Goal: Task Accomplishment & Management: Manage account settings

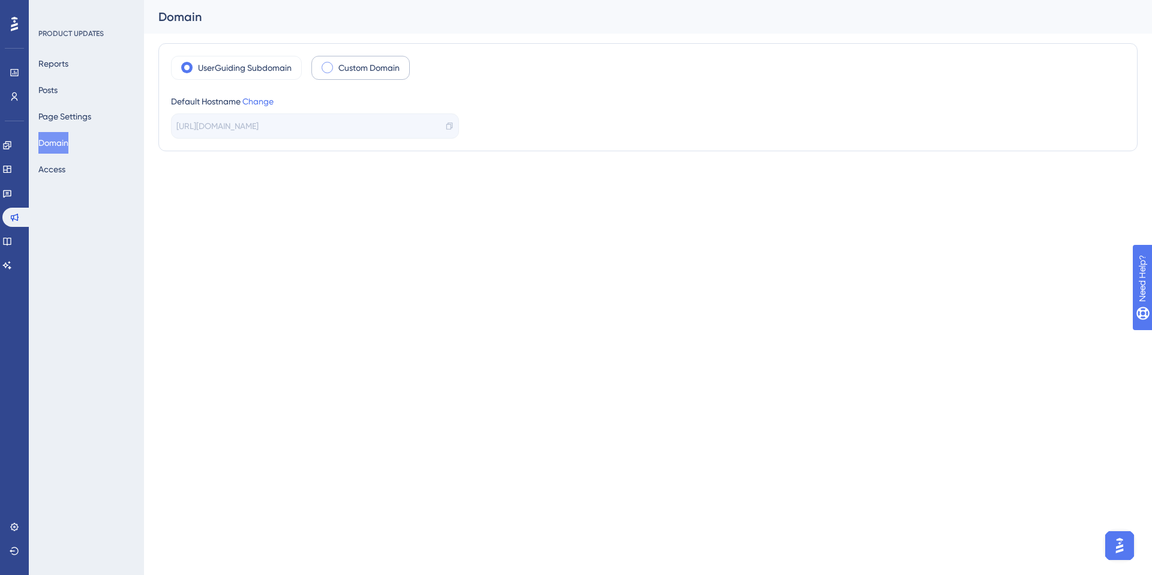
click at [370, 70] on label "Custom Domain" at bounding box center [368, 68] width 61 height 14
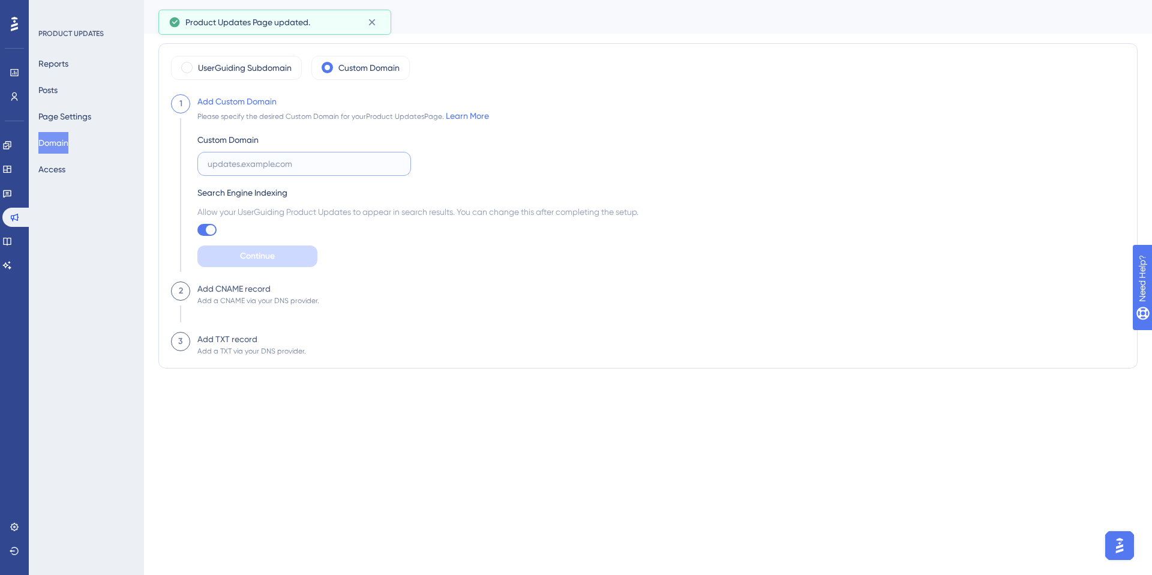
click at [237, 158] on input "text" at bounding box center [304, 163] width 193 height 13
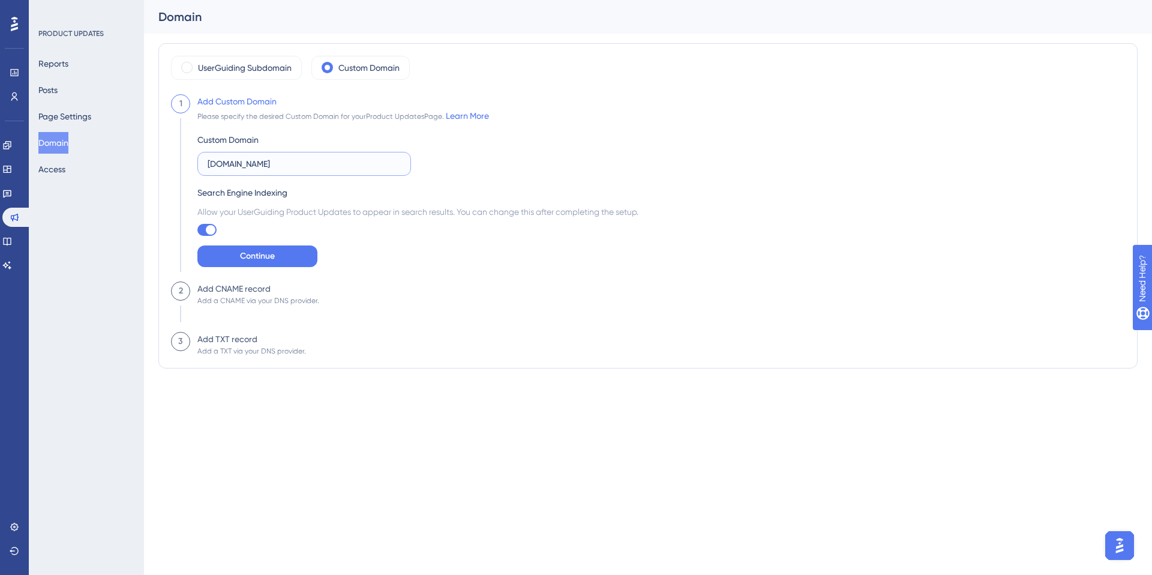
type input "updates.fetchify.com"
click at [265, 248] on button "Continue" at bounding box center [257, 256] width 120 height 22
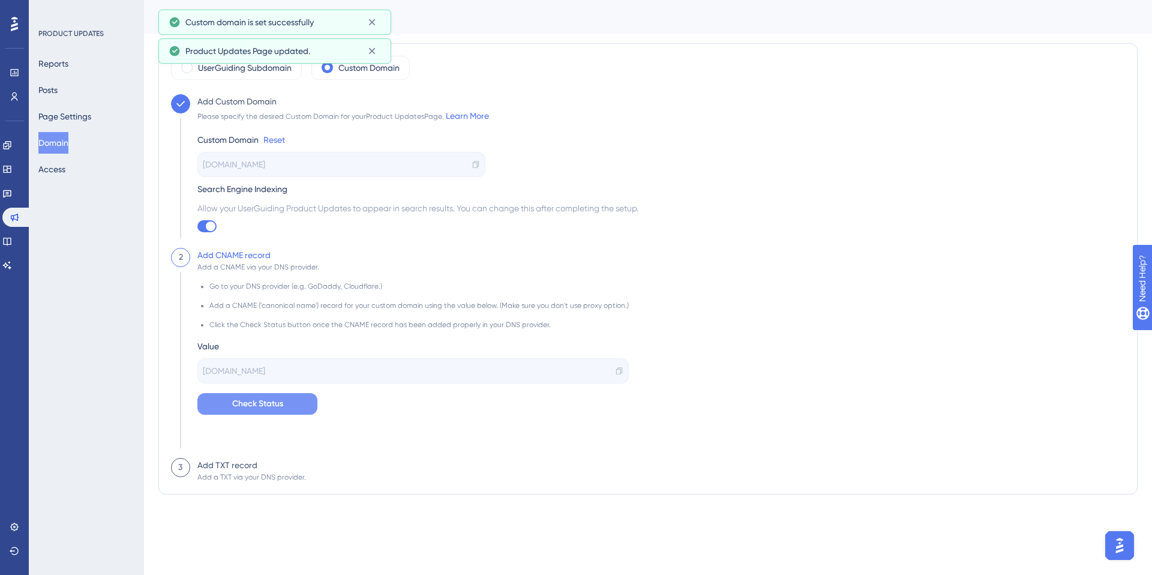
click at [276, 404] on span "Check Status" at bounding box center [257, 404] width 51 height 14
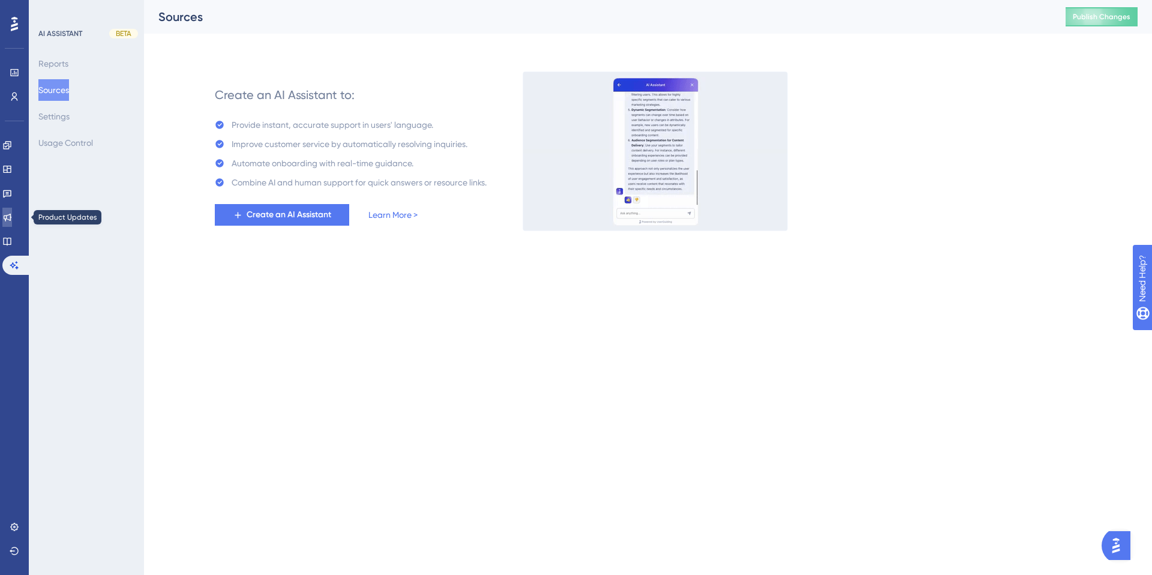
click at [11, 216] on icon at bounding box center [8, 218] width 8 height 8
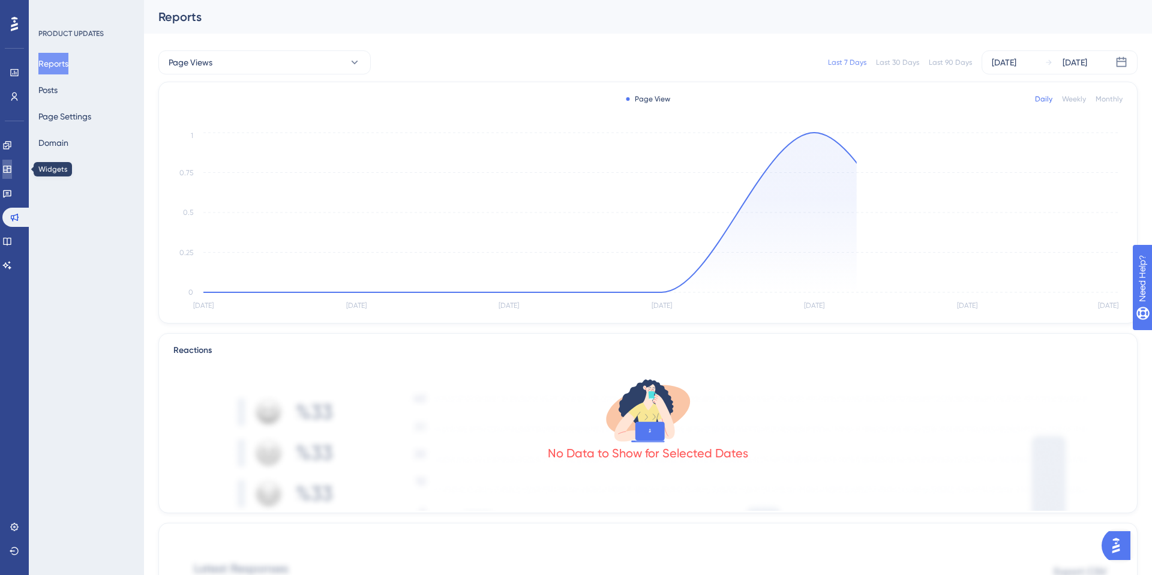
click at [12, 170] on icon at bounding box center [7, 169] width 10 height 10
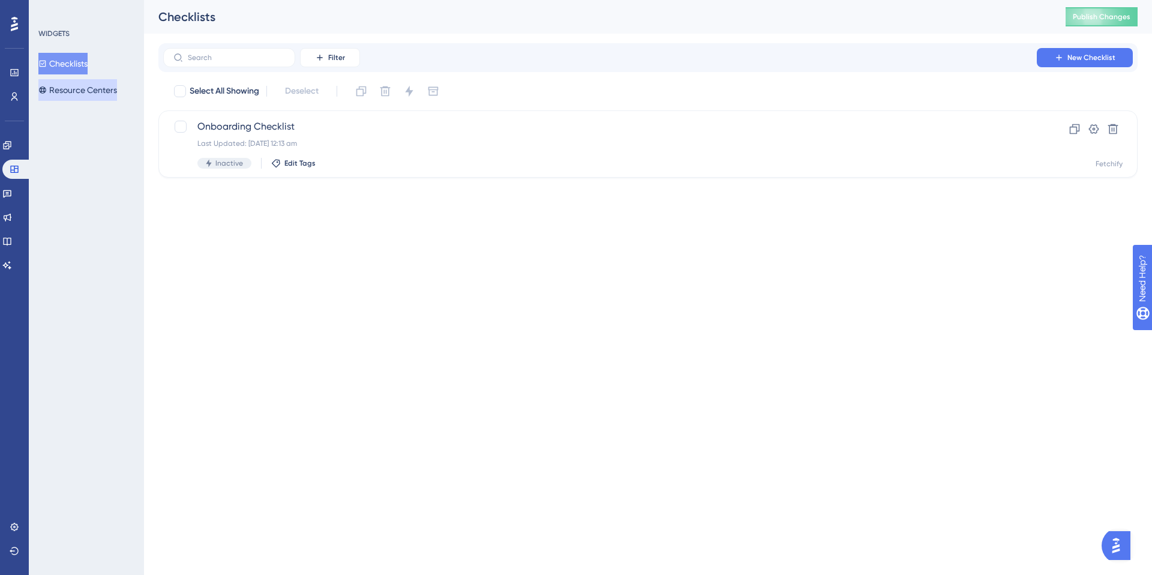
click at [92, 91] on button "Resource Centers" at bounding box center [77, 90] width 79 height 22
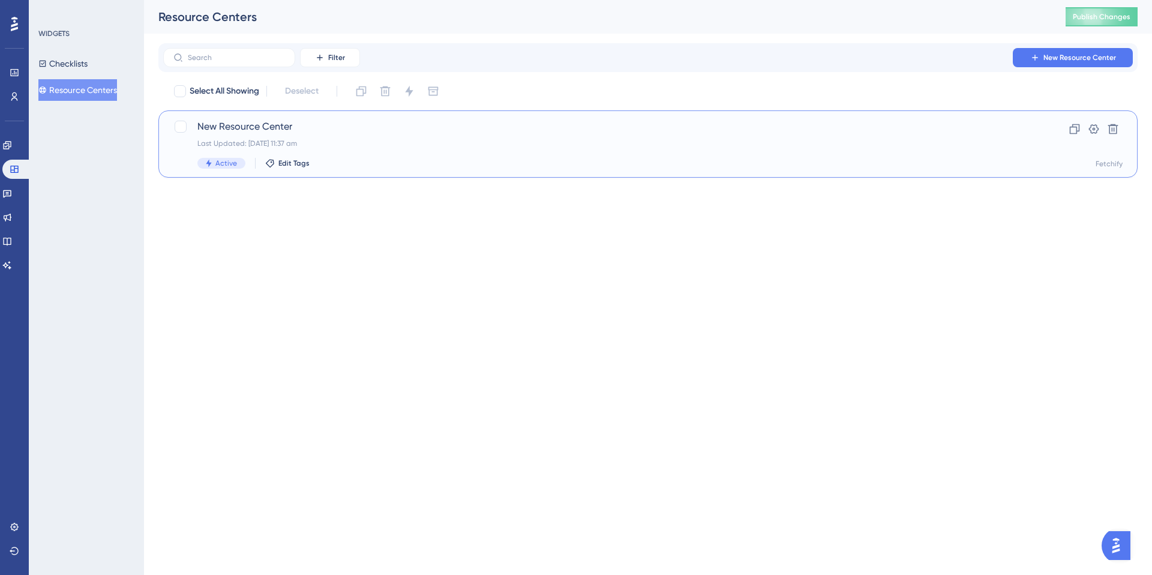
click at [332, 125] on span "New Resource Center" at bounding box center [599, 126] width 805 height 14
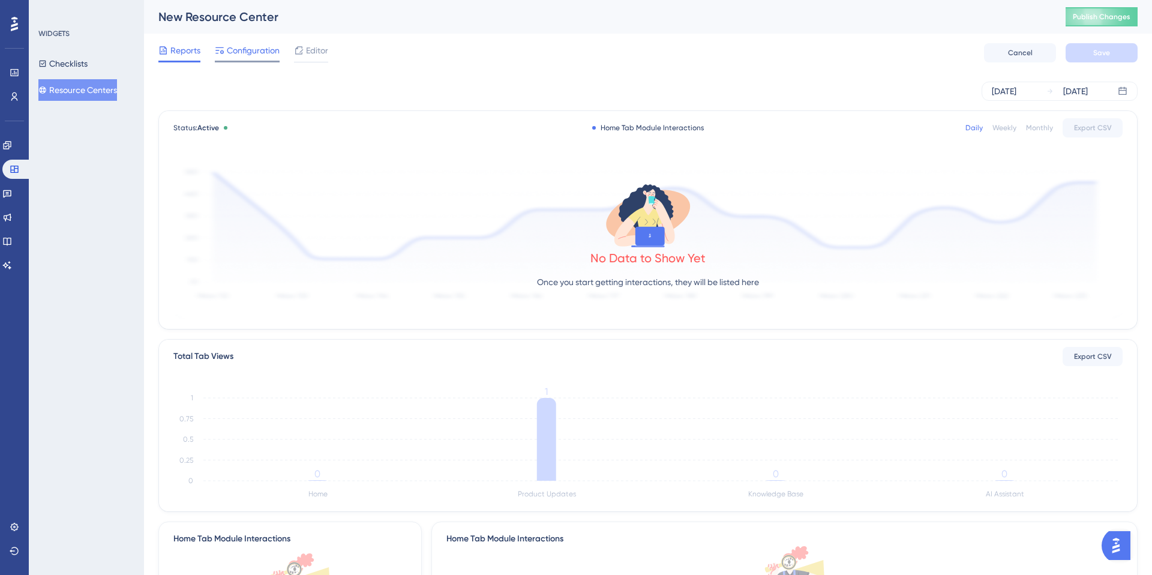
click at [258, 54] on span "Configuration" at bounding box center [253, 50] width 53 height 14
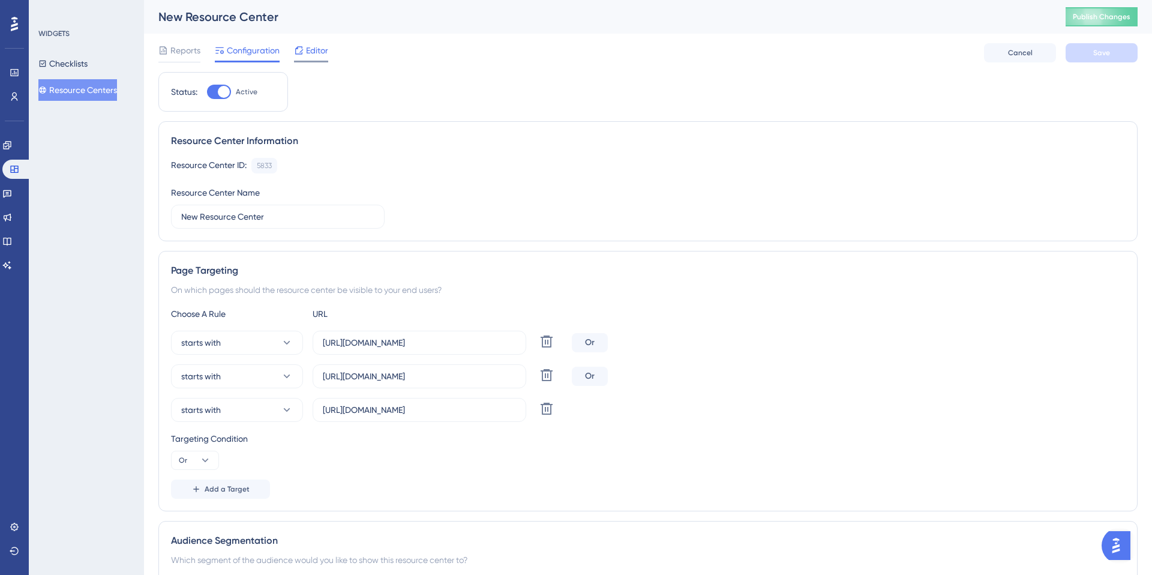
click at [315, 52] on span "Editor" at bounding box center [317, 50] width 22 height 14
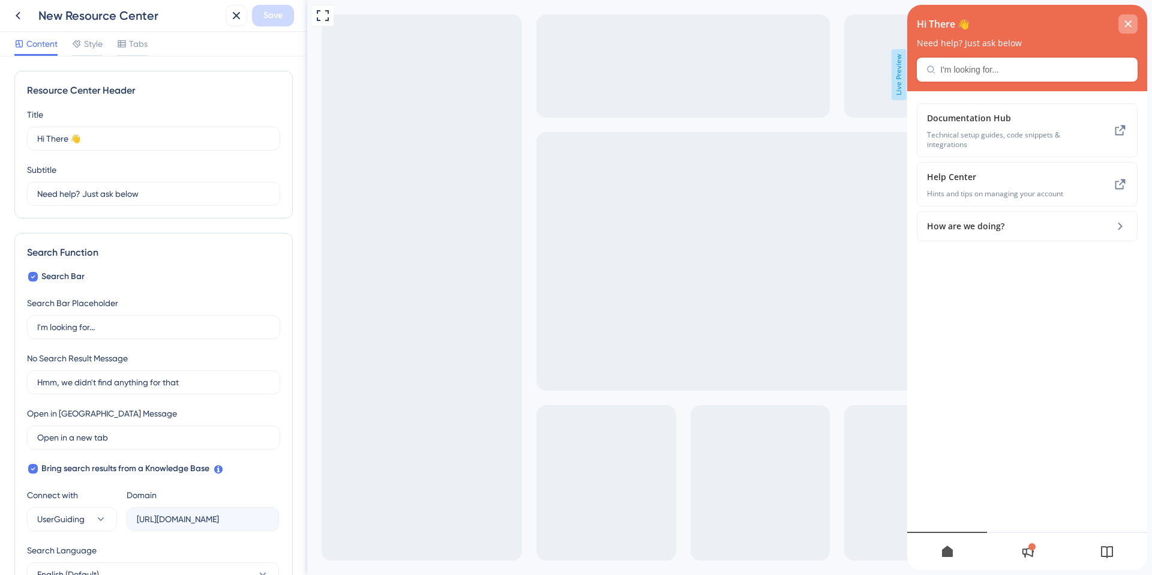
click at [1127, 22] on icon "close resource center" at bounding box center [1128, 23] width 7 height 7
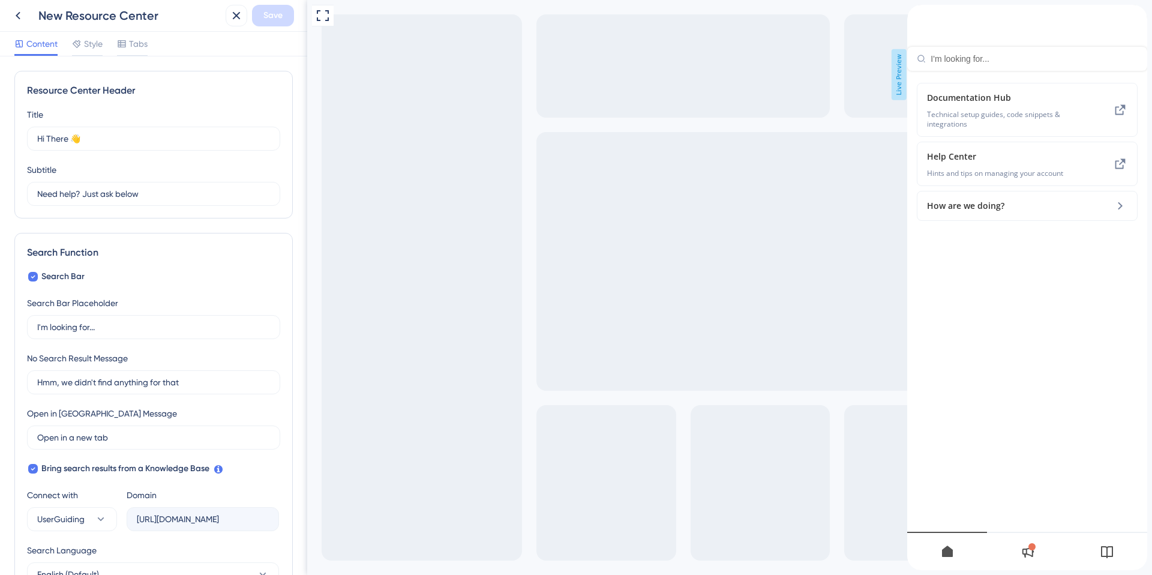
click at [977, 71] on div "Resource Center Header" at bounding box center [1027, 38] width 240 height 66
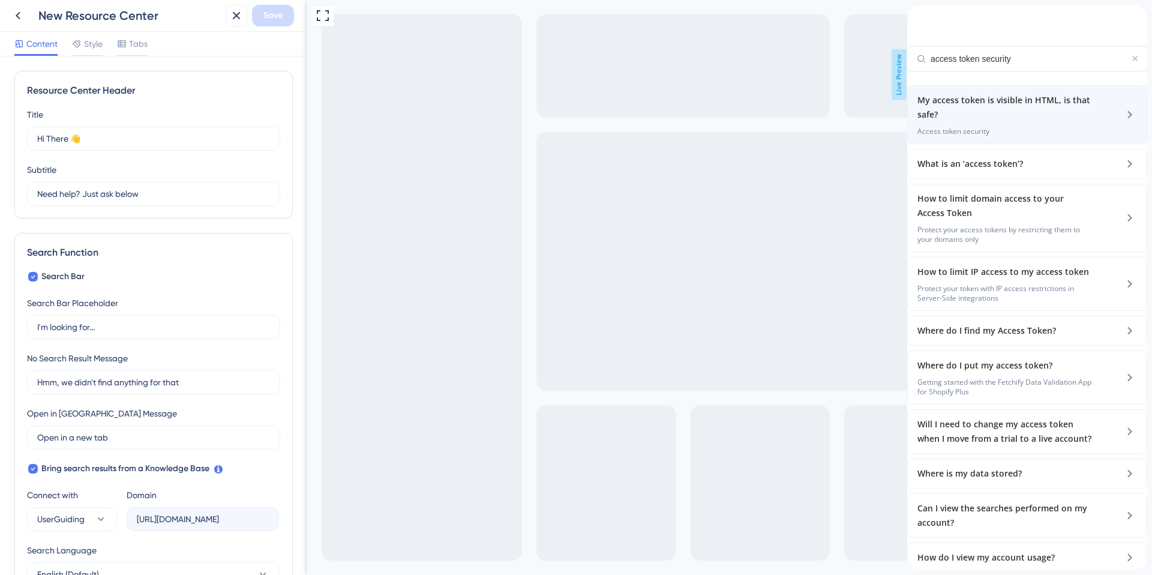
type input "access token security"
click at [997, 122] on span "My access token is visible in HTML, is that safe?" at bounding box center [1005, 107] width 176 height 29
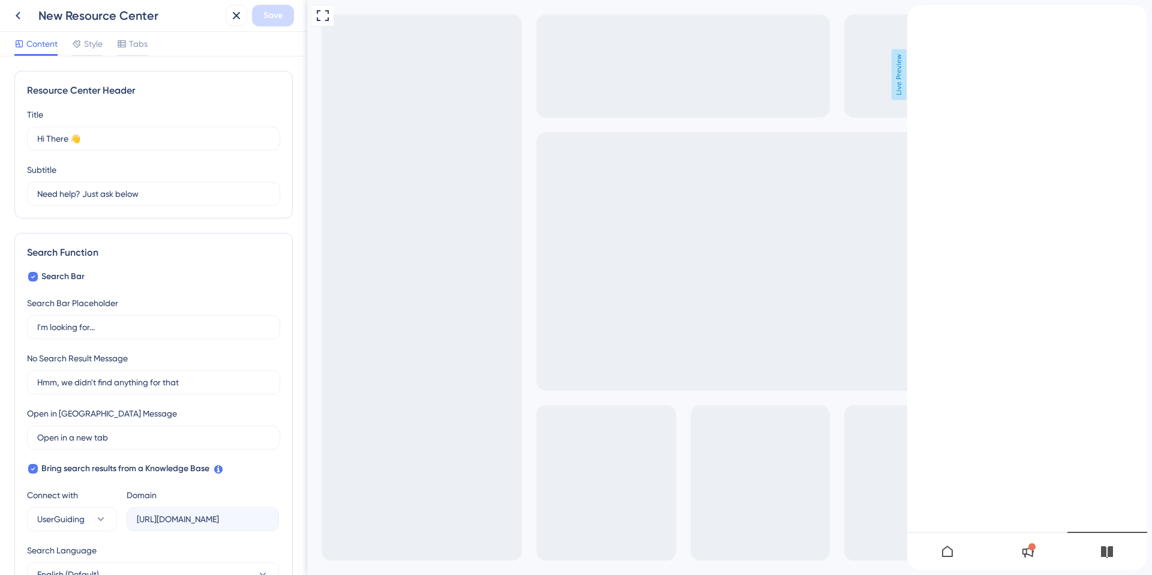
click at [1030, 550] on div at bounding box center [1031, 546] width 7 height 7
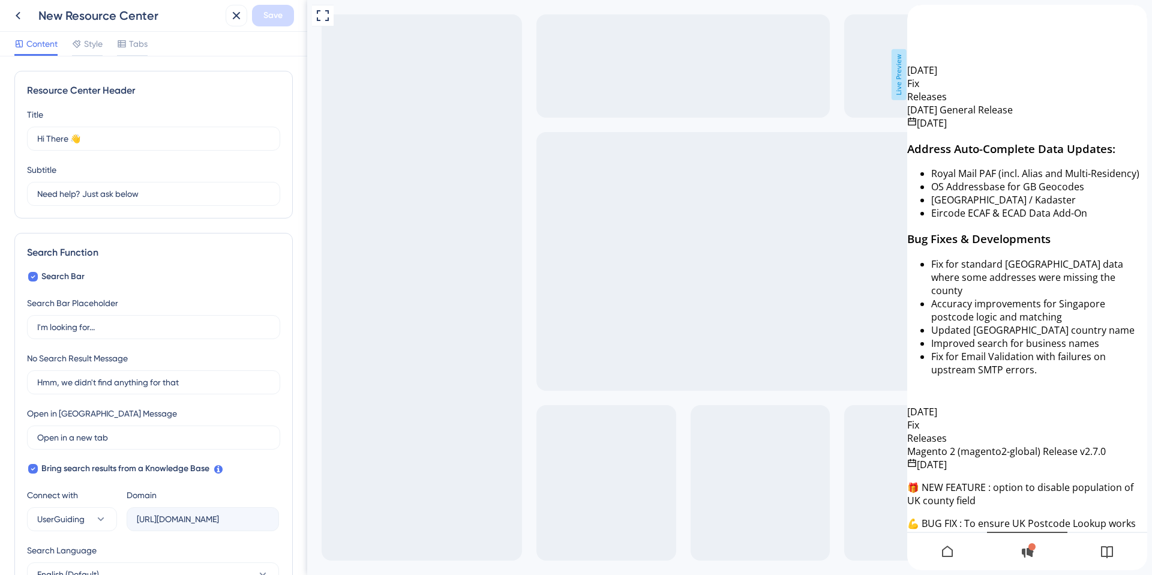
click at [1102, 548] on icon at bounding box center [1107, 552] width 12 height 12
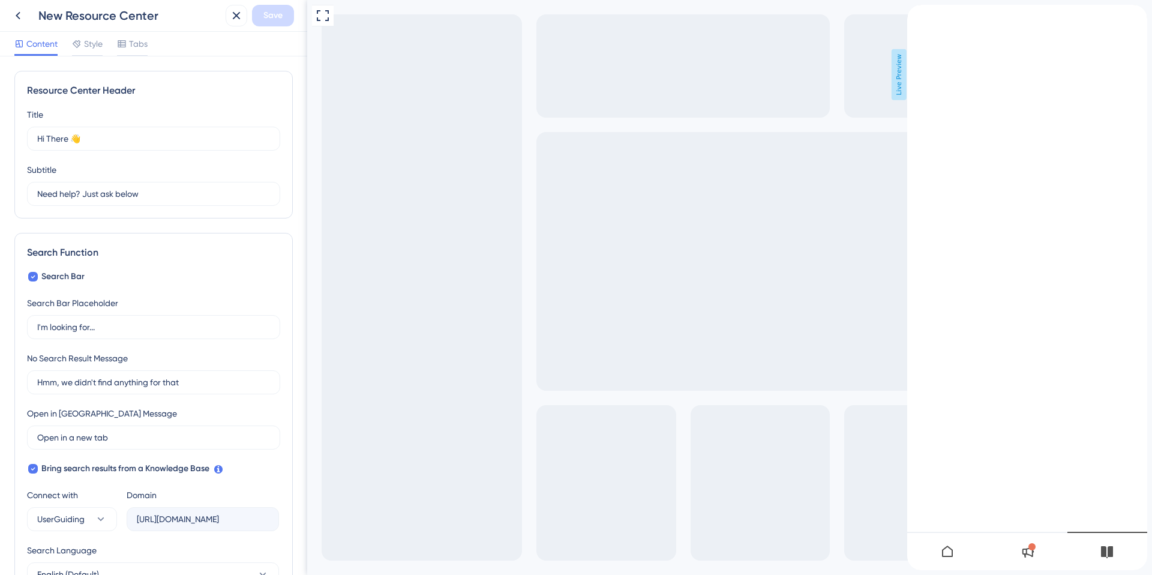
click at [920, 50] on icon "close resource center" at bounding box center [916, 53] width 7 height 7
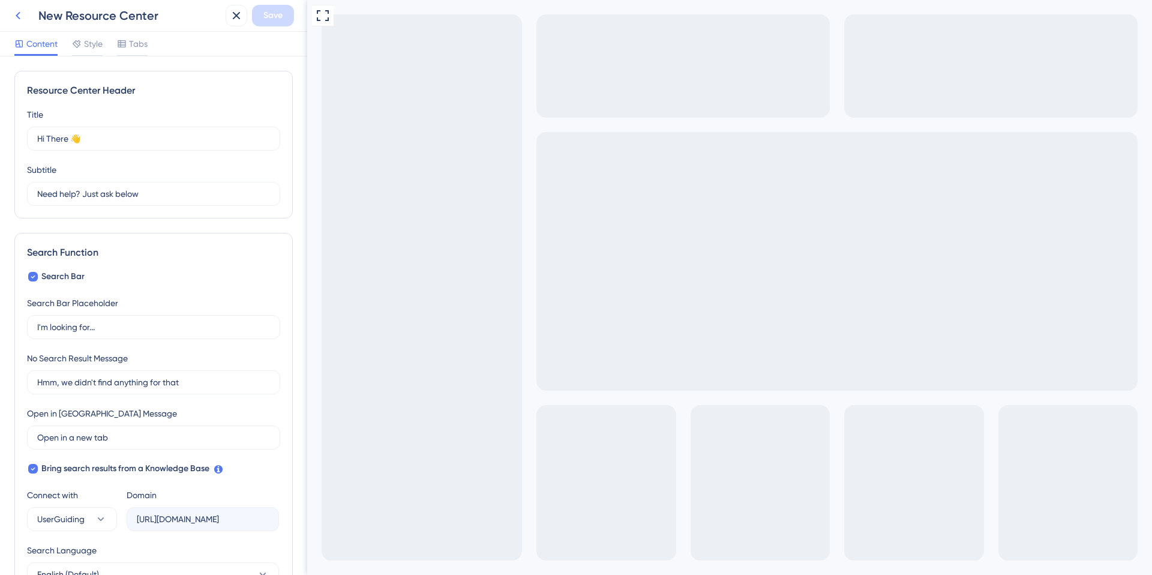
click at [22, 14] on icon at bounding box center [18, 15] width 14 height 14
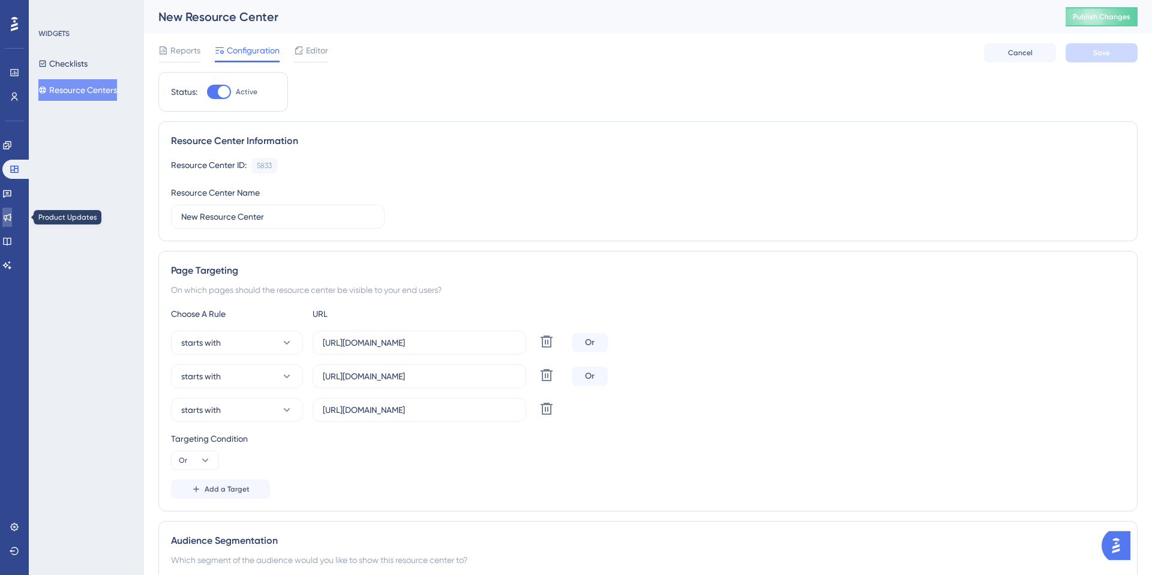
click at [12, 212] on icon at bounding box center [7, 217] width 10 height 10
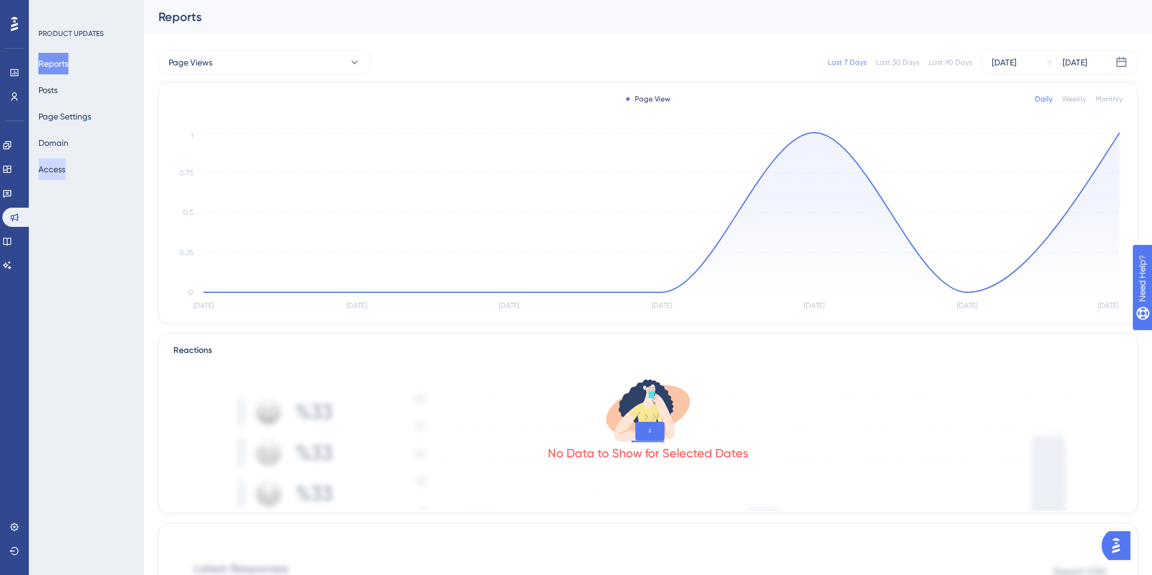
click at [62, 166] on button "Access" at bounding box center [51, 169] width 27 height 22
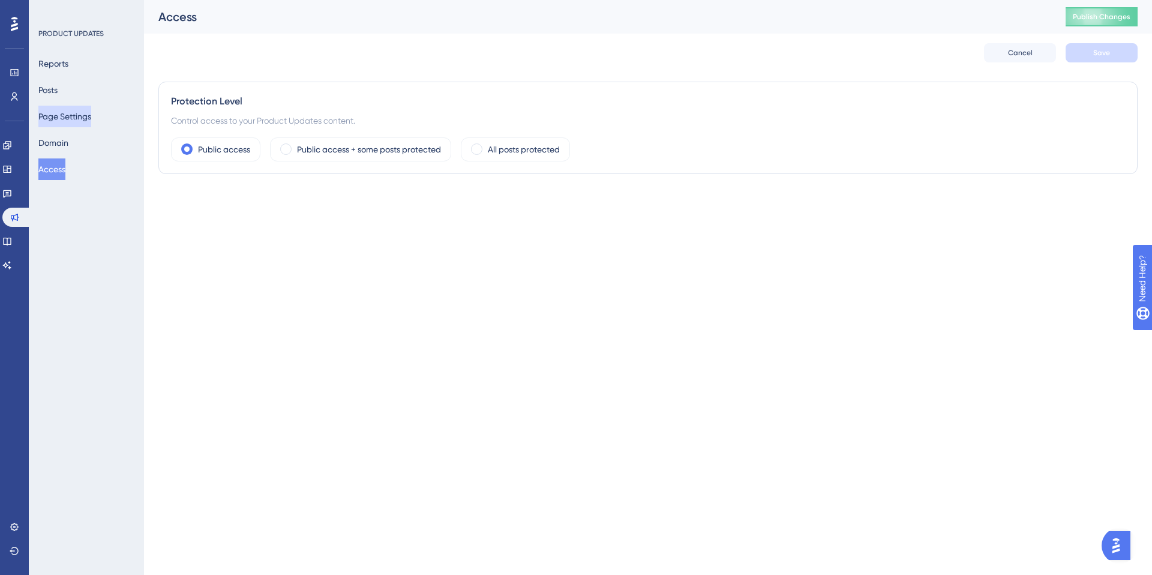
click at [65, 119] on button "Page Settings" at bounding box center [64, 117] width 53 height 22
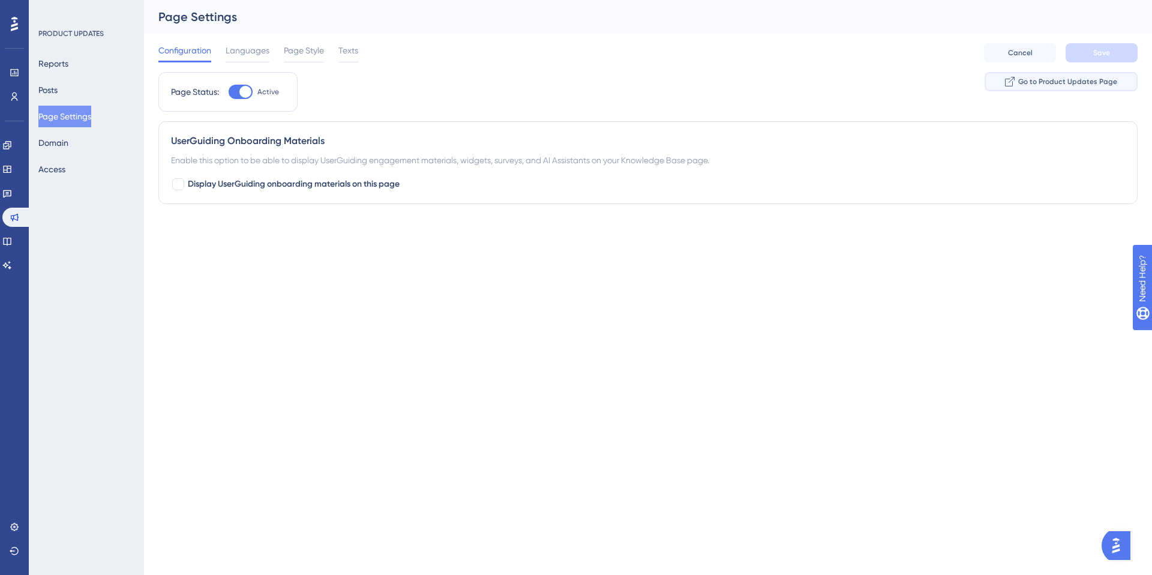
click at [1027, 80] on span "Go to Product Updates Page" at bounding box center [1067, 82] width 99 height 10
click at [11, 192] on icon at bounding box center [7, 194] width 8 height 8
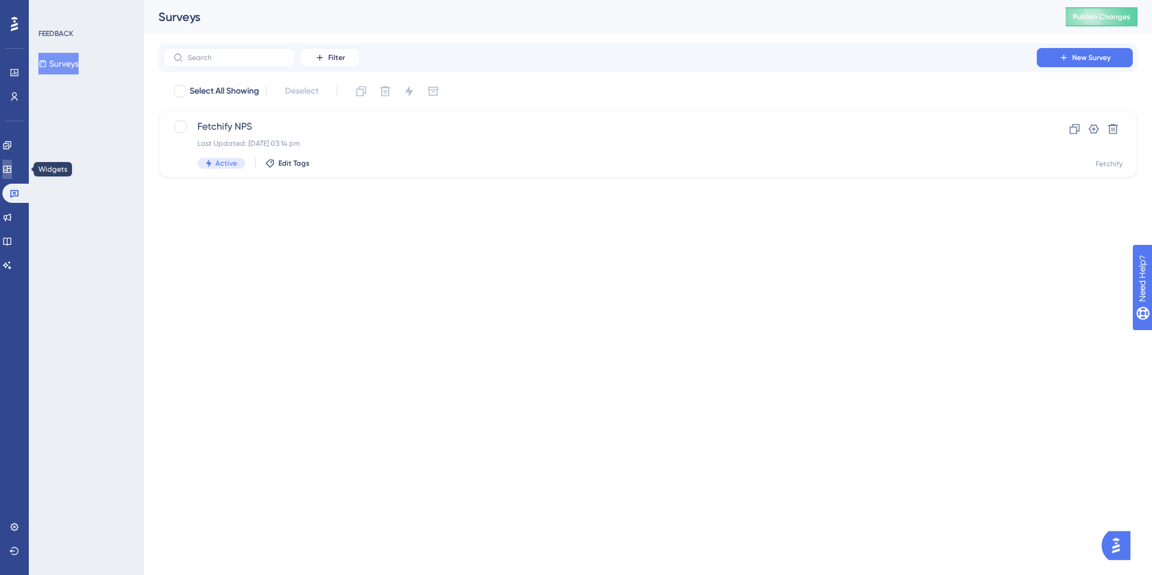
click at [11, 169] on icon at bounding box center [7, 169] width 8 height 7
click at [11, 146] on icon at bounding box center [7, 145] width 8 height 8
